Goal: Information Seeking & Learning: Learn about a topic

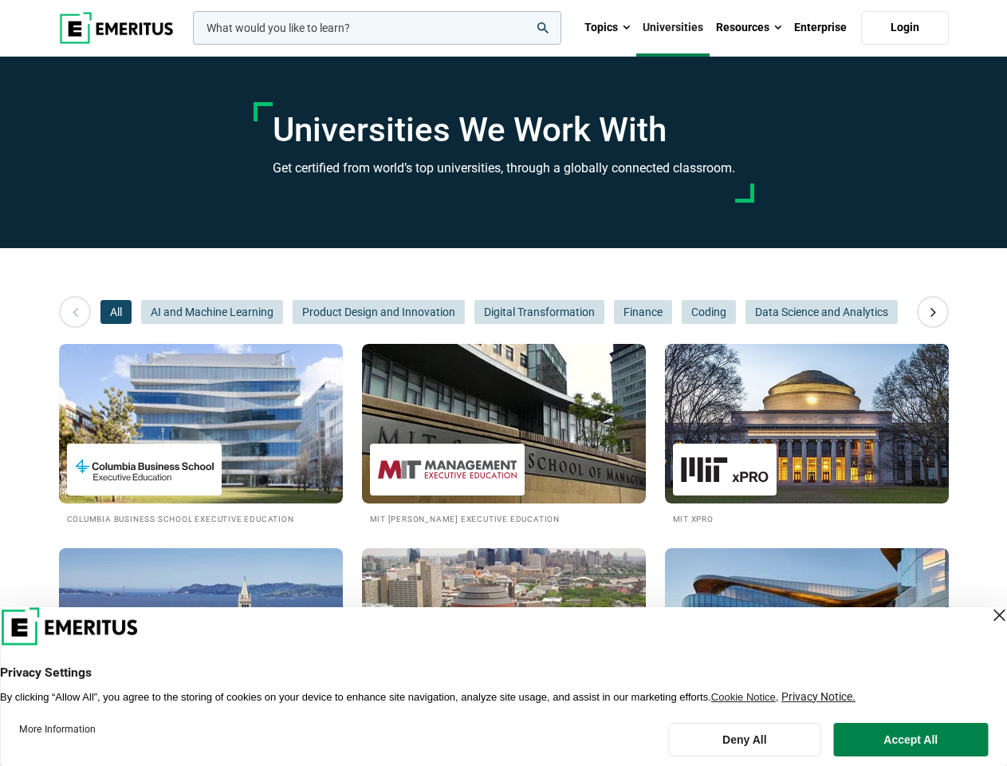
click at [377, 28] on input "woocommerce-product-search-field-0" at bounding box center [377, 28] width 369 height 34
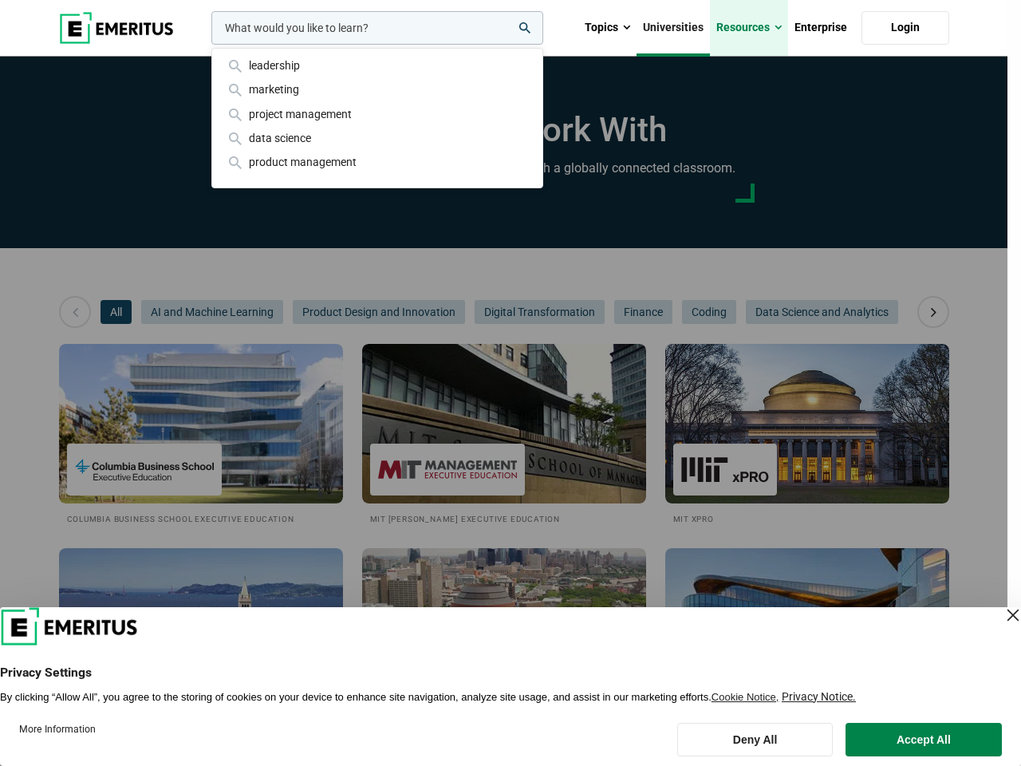
click at [749, 28] on link "Resources" at bounding box center [749, 28] width 78 height 56
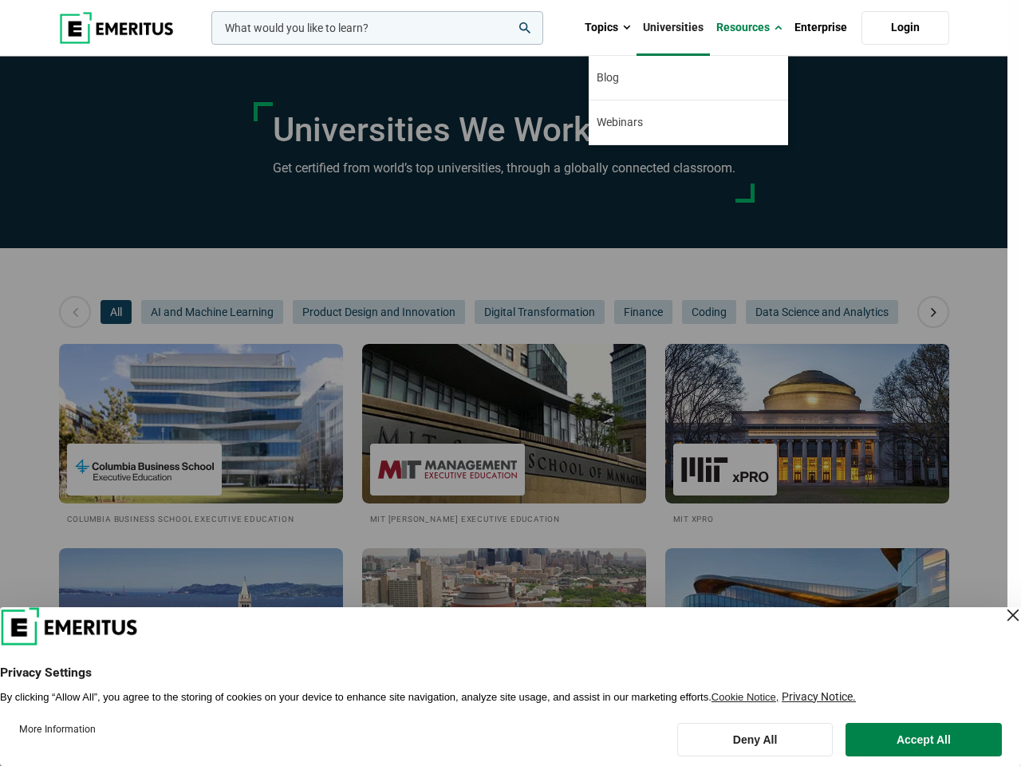
click at [208, 45] on div "leadership marketing project management data science product management" at bounding box center [375, 28] width 335 height 34
click at [933, 312] on icon at bounding box center [934, 312] width 28 height 29
click at [116, 312] on span "All" at bounding box center [116, 312] width 31 height 24
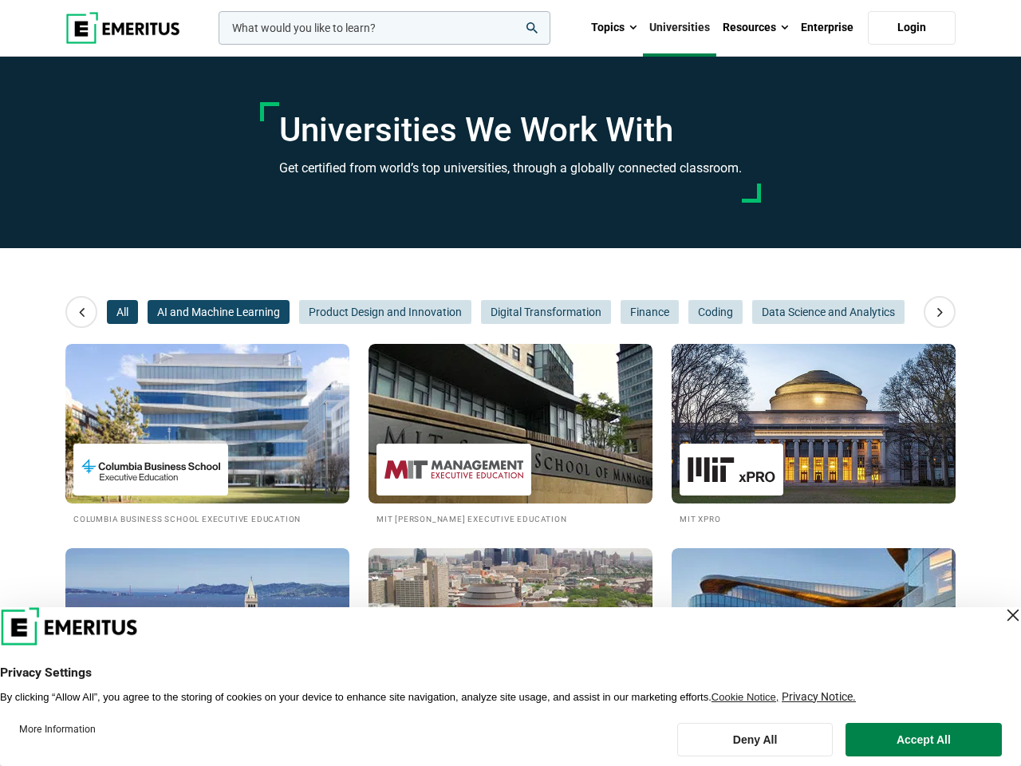
click at [212, 312] on span "AI and Machine Learning" at bounding box center [219, 312] width 142 height 24
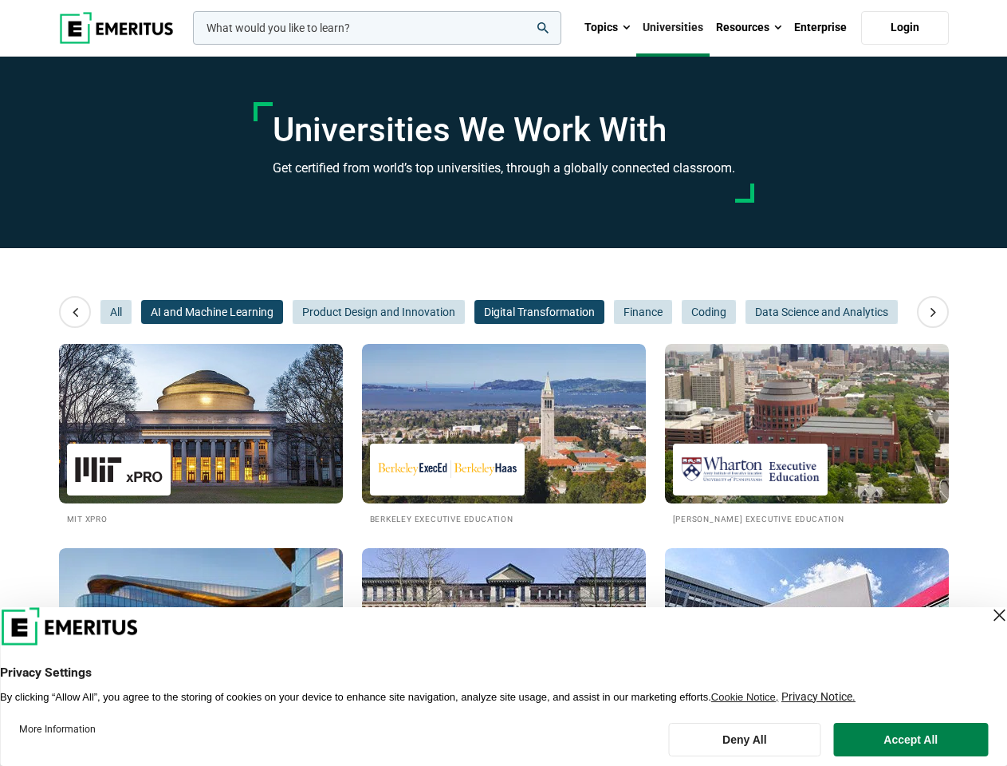
click at [475, 312] on span "Digital Transformation" at bounding box center [540, 312] width 130 height 24
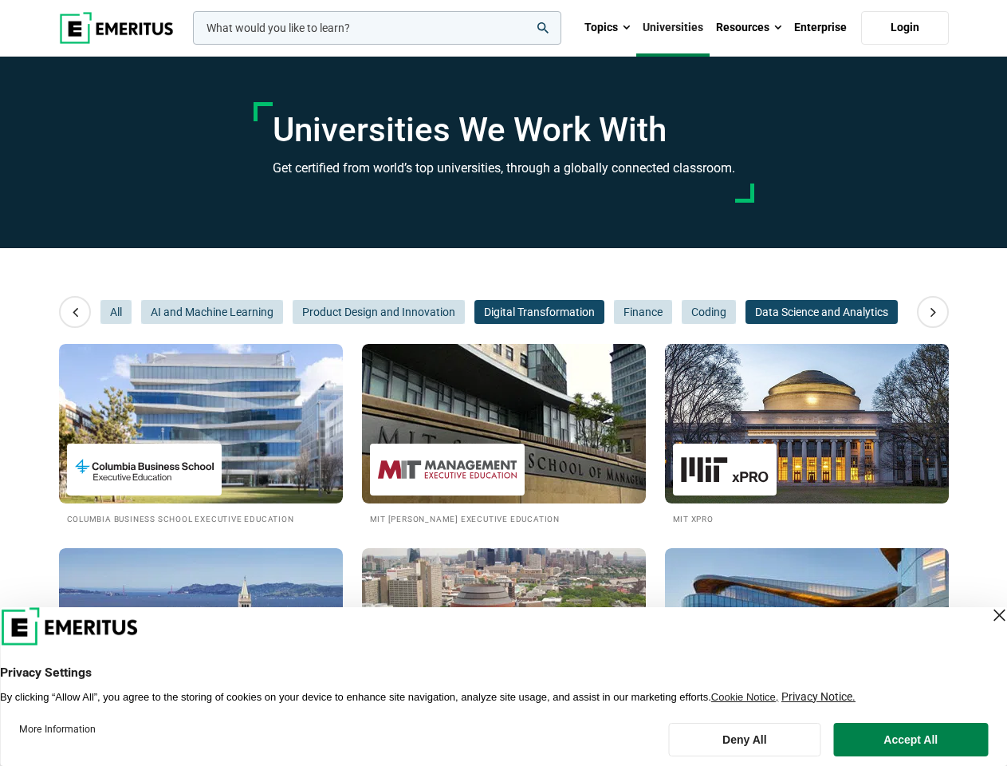
click at [746, 312] on span "Data Science and Analytics" at bounding box center [822, 312] width 152 height 24
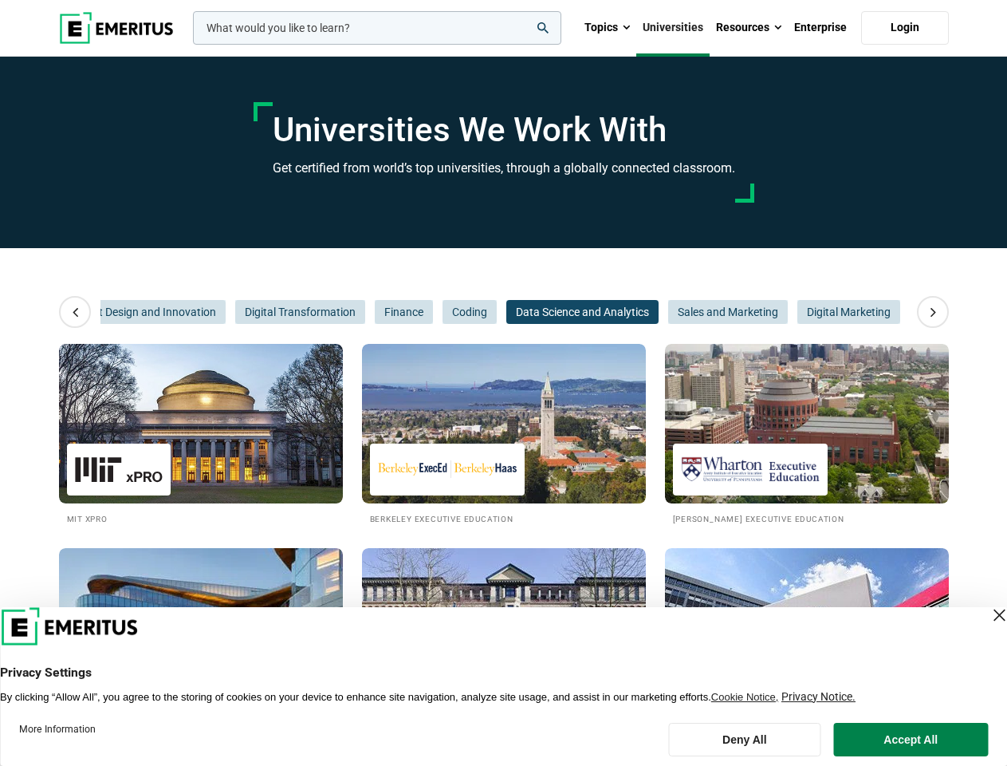
click at [642, 312] on span "Data Science and Analytics" at bounding box center [583, 312] width 152 height 24
click at [708, 312] on span "Sales and Marketing" at bounding box center [728, 312] width 120 height 24
